Goal: Participate in discussion

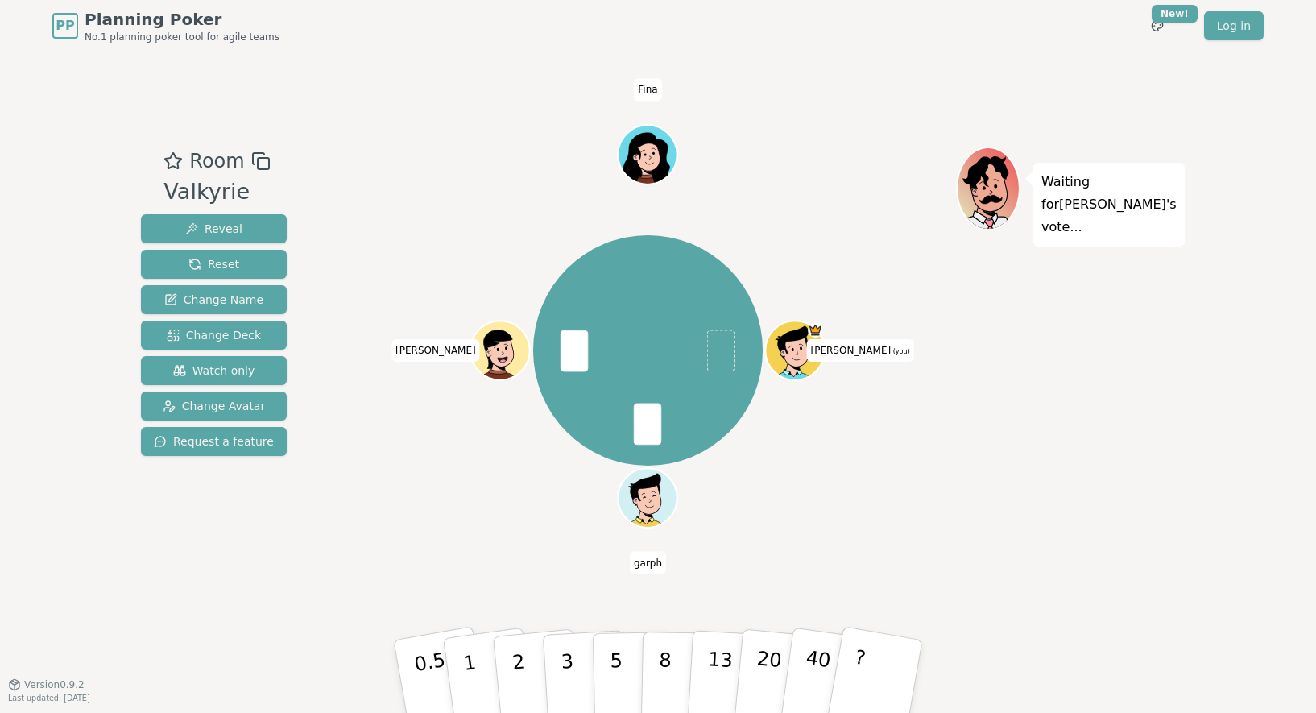
drag, startPoint x: 1312, startPoint y: 72, endPoint x: 1350, endPoint y: 72, distance: 37.9
click at [1147, 72] on html "PP Planning Poker No.1 planning poker tool for agile teams Toggle theme New! Lo…" at bounding box center [658, 356] width 1316 height 713
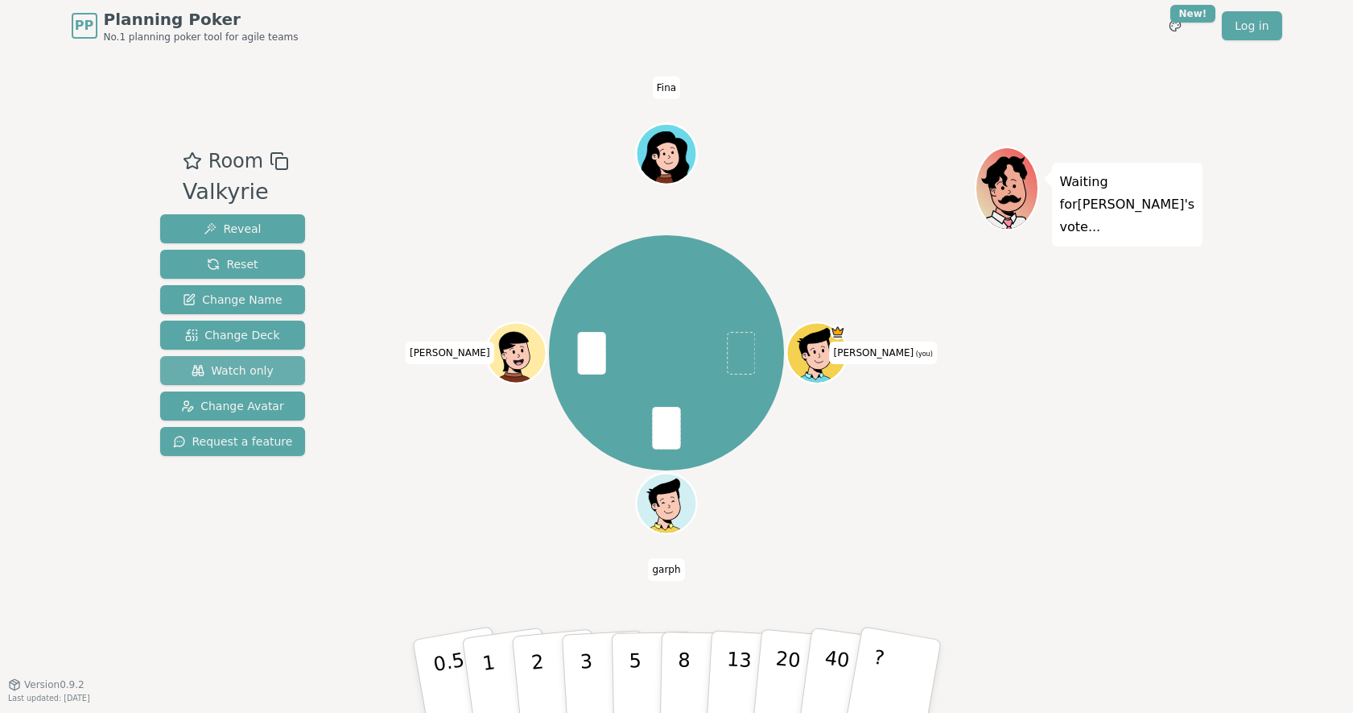
click at [254, 369] on span "Watch only" at bounding box center [233, 370] width 82 height 16
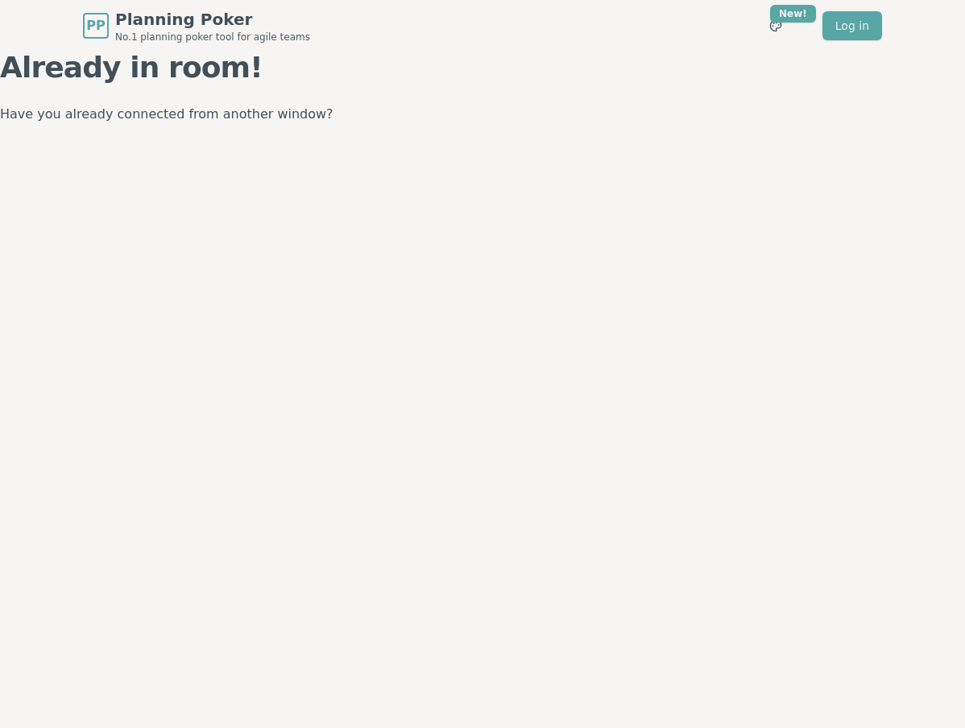
drag, startPoint x: 961, startPoint y: 177, endPoint x: 1255, endPoint y: 155, distance: 294.7
click at [964, 155] on html "PP Planning Poker No.1 planning poker tool for agile teams Toggle theme New! Lo…" at bounding box center [482, 364] width 965 height 728
